Goal: Information Seeking & Learning: Learn about a topic

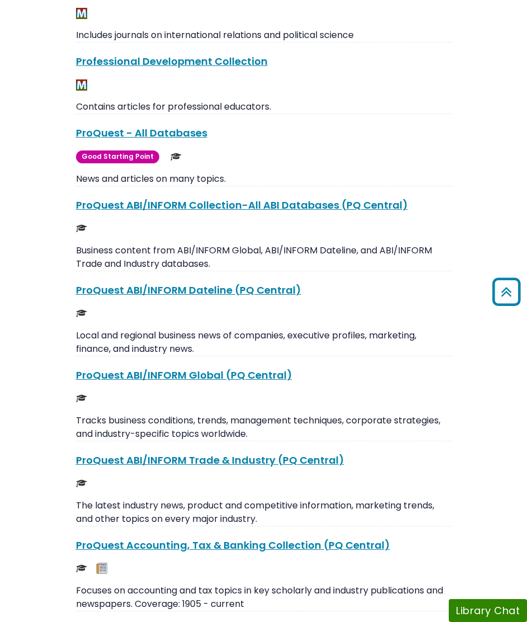
scroll to position [9033, 0]
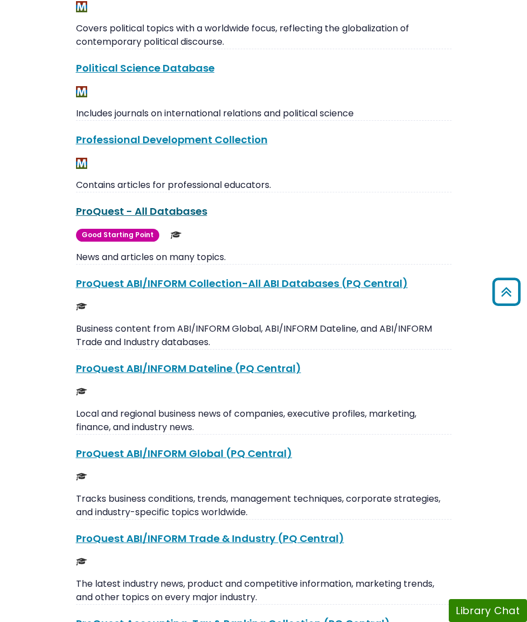
click at [141, 204] on link "ProQuest - All Databases This link opens in a new window" at bounding box center [141, 211] width 131 height 14
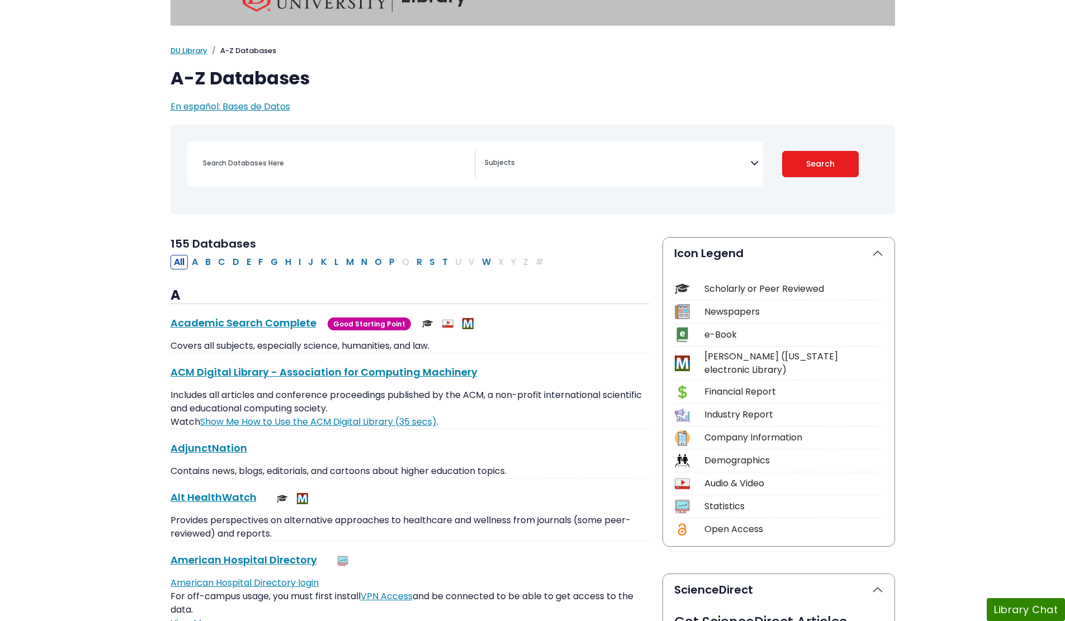
scroll to position [34, 0]
click at [434, 262] on button "S" at bounding box center [432, 261] width 12 height 15
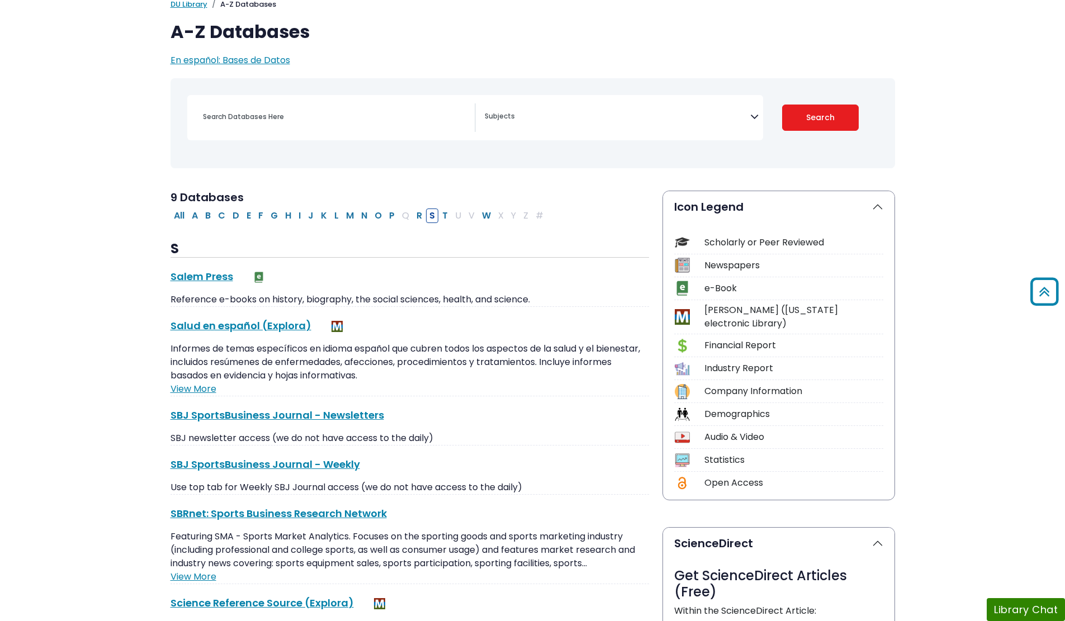
scroll to position [79, 0]
click at [388, 215] on button "P" at bounding box center [392, 216] width 12 height 15
select select "Database Subject Filter"
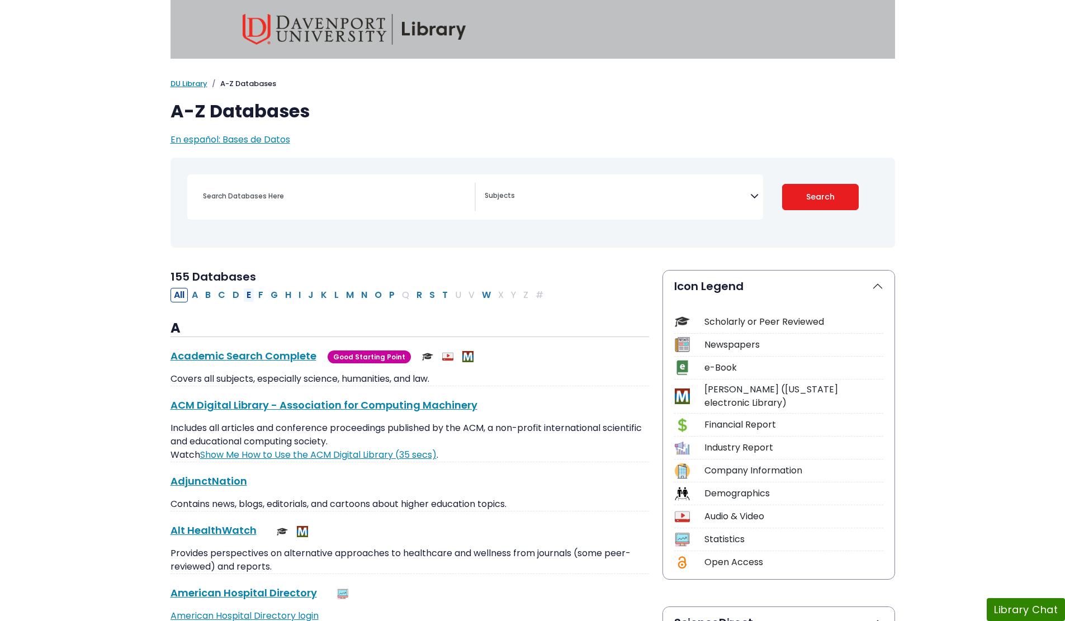
click at [249, 296] on button "E" at bounding box center [248, 295] width 11 height 15
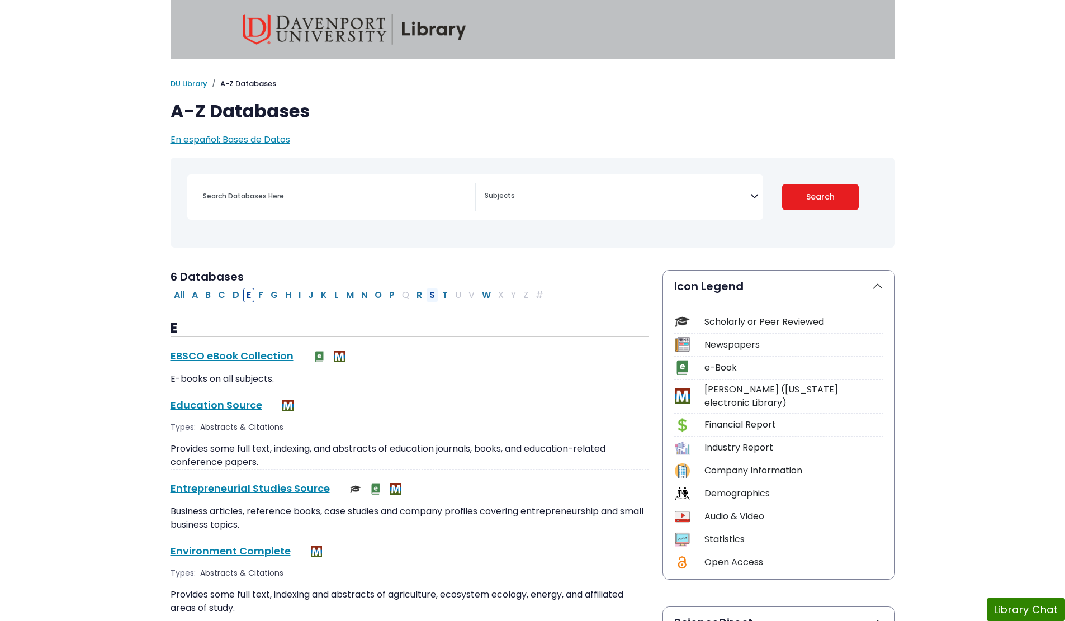
click at [428, 296] on button "S" at bounding box center [432, 295] width 12 height 15
select select "Database Subject Filter"
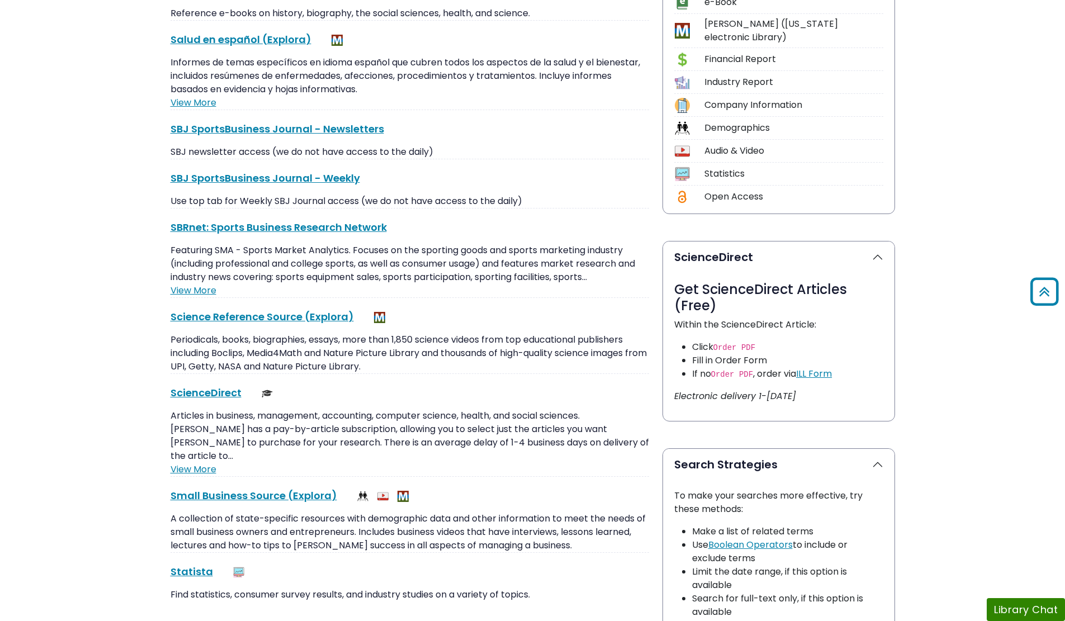
scroll to position [366, 0]
click at [212, 398] on link "ScienceDirect This link opens in a new window" at bounding box center [206, 392] width 71 height 14
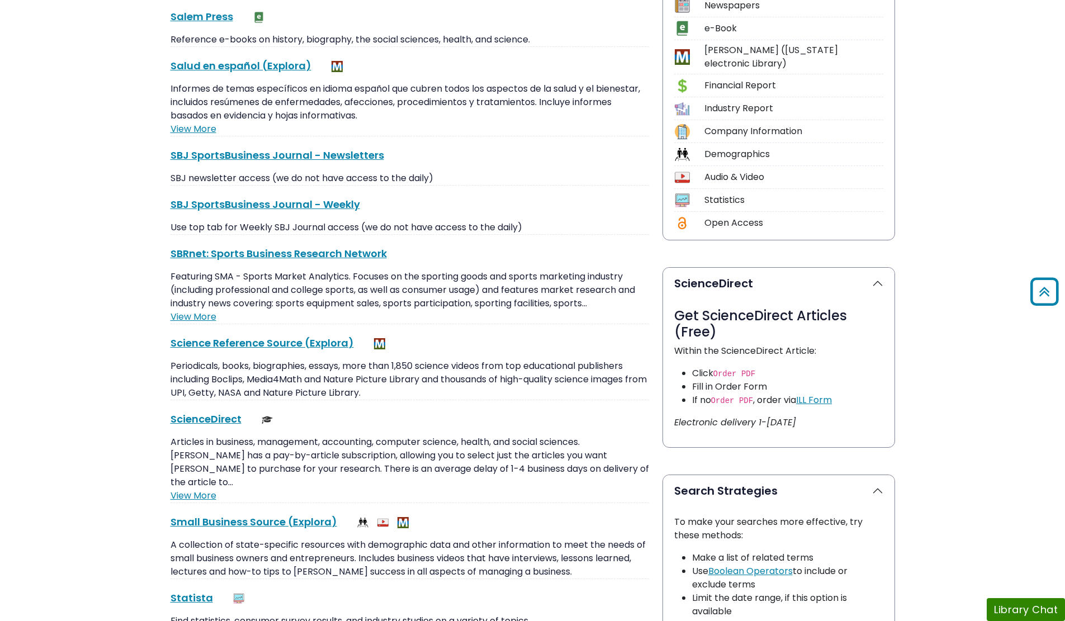
scroll to position [340, 0]
click at [203, 422] on link "ScienceDirect This link opens in a new window" at bounding box center [206, 418] width 71 height 14
